Goal: Navigation & Orientation: Find specific page/section

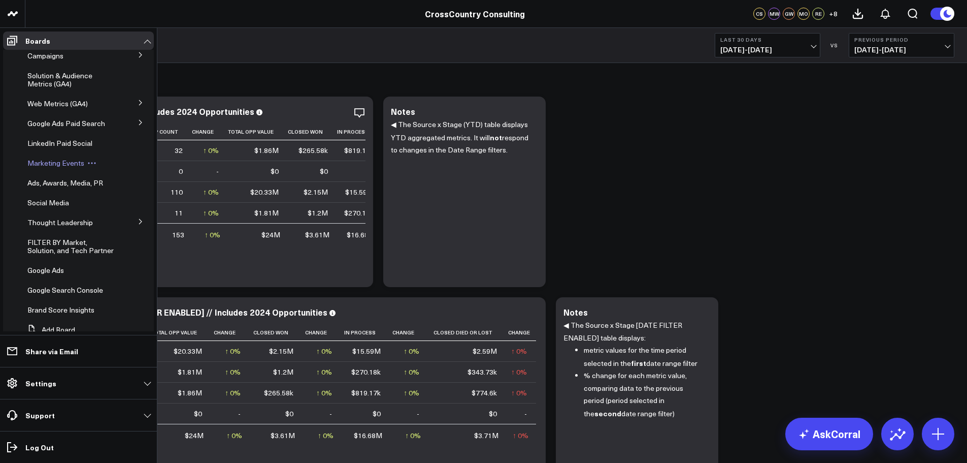
scroll to position [102, 0]
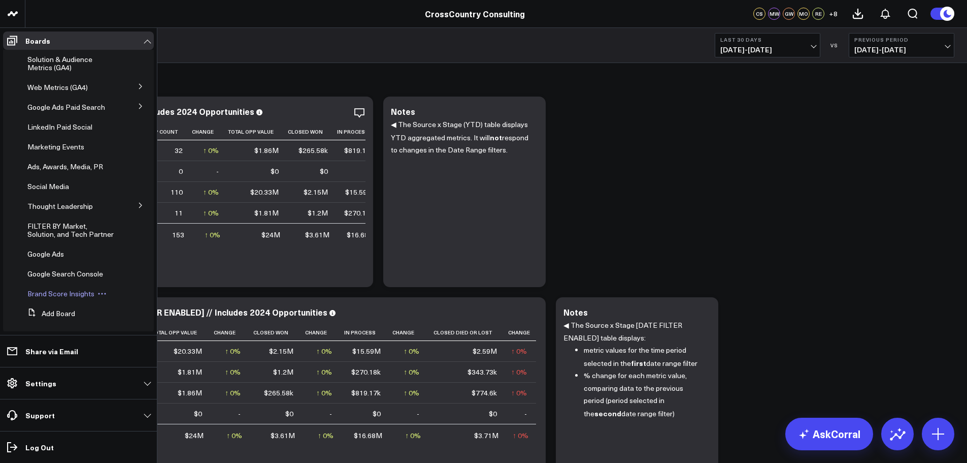
click at [58, 298] on span "Brand Score Insights" at bounding box center [60, 293] width 67 height 10
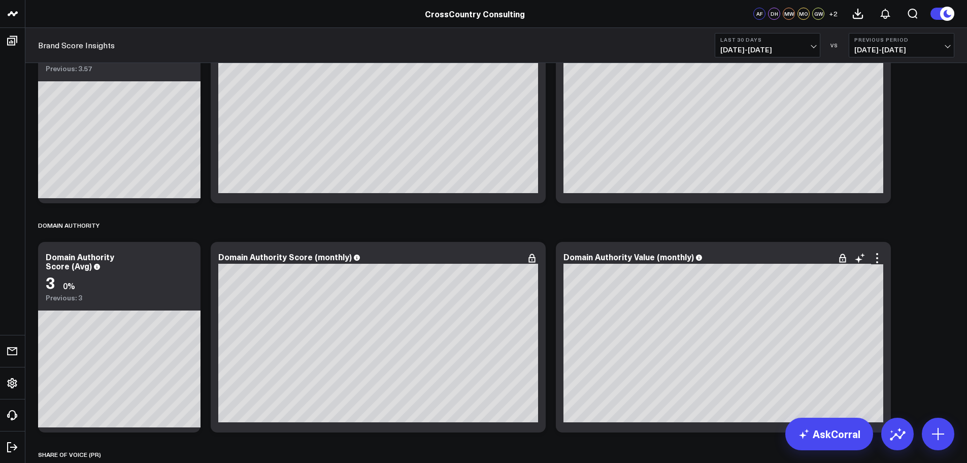
scroll to position [2285, 0]
